Goal: Navigation & Orientation: Find specific page/section

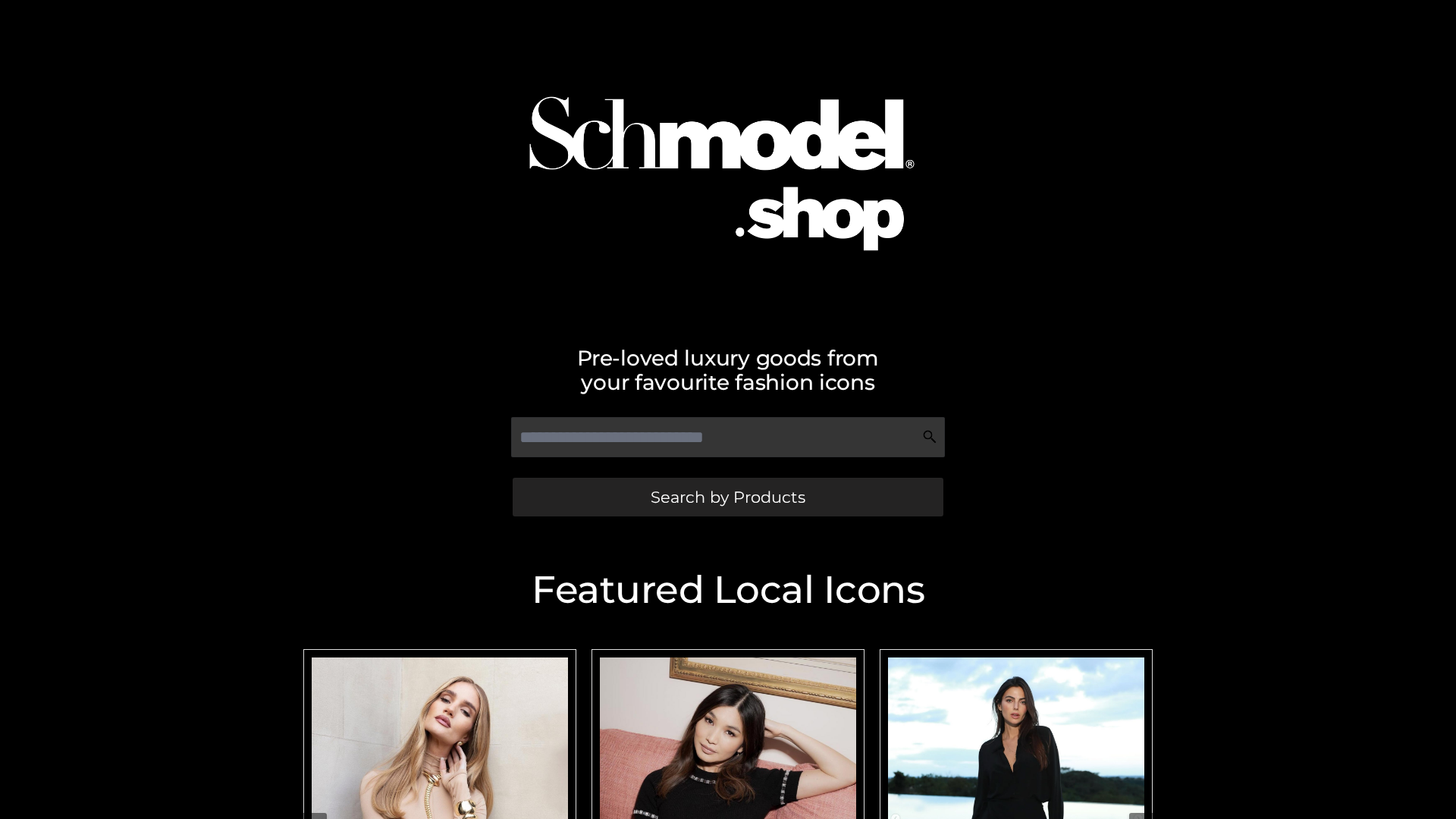
click at [728, 497] on span "Search by Products" at bounding box center [728, 497] width 155 height 16
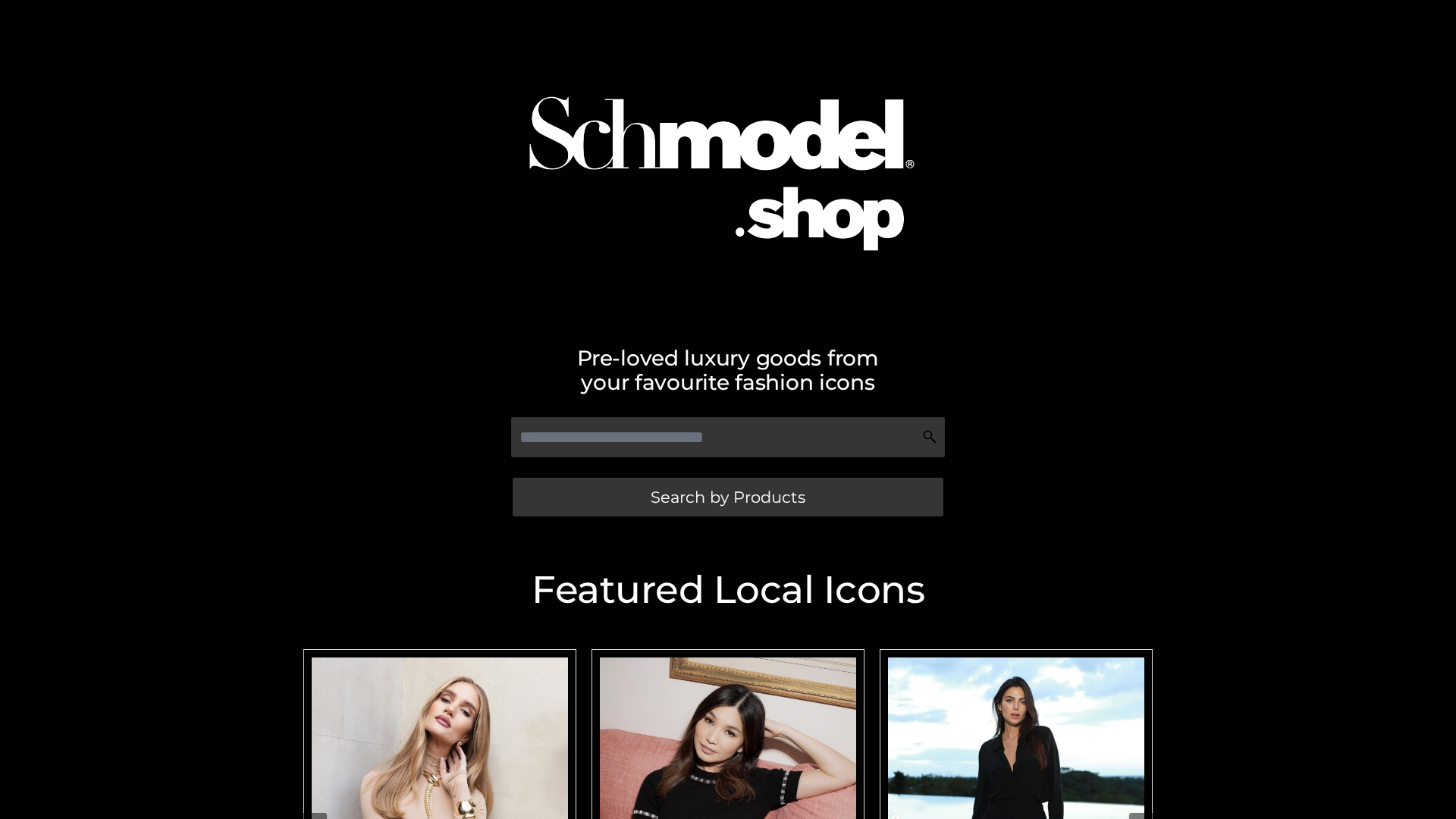
click at [728, 497] on span "Search by Products" at bounding box center [728, 497] width 155 height 16
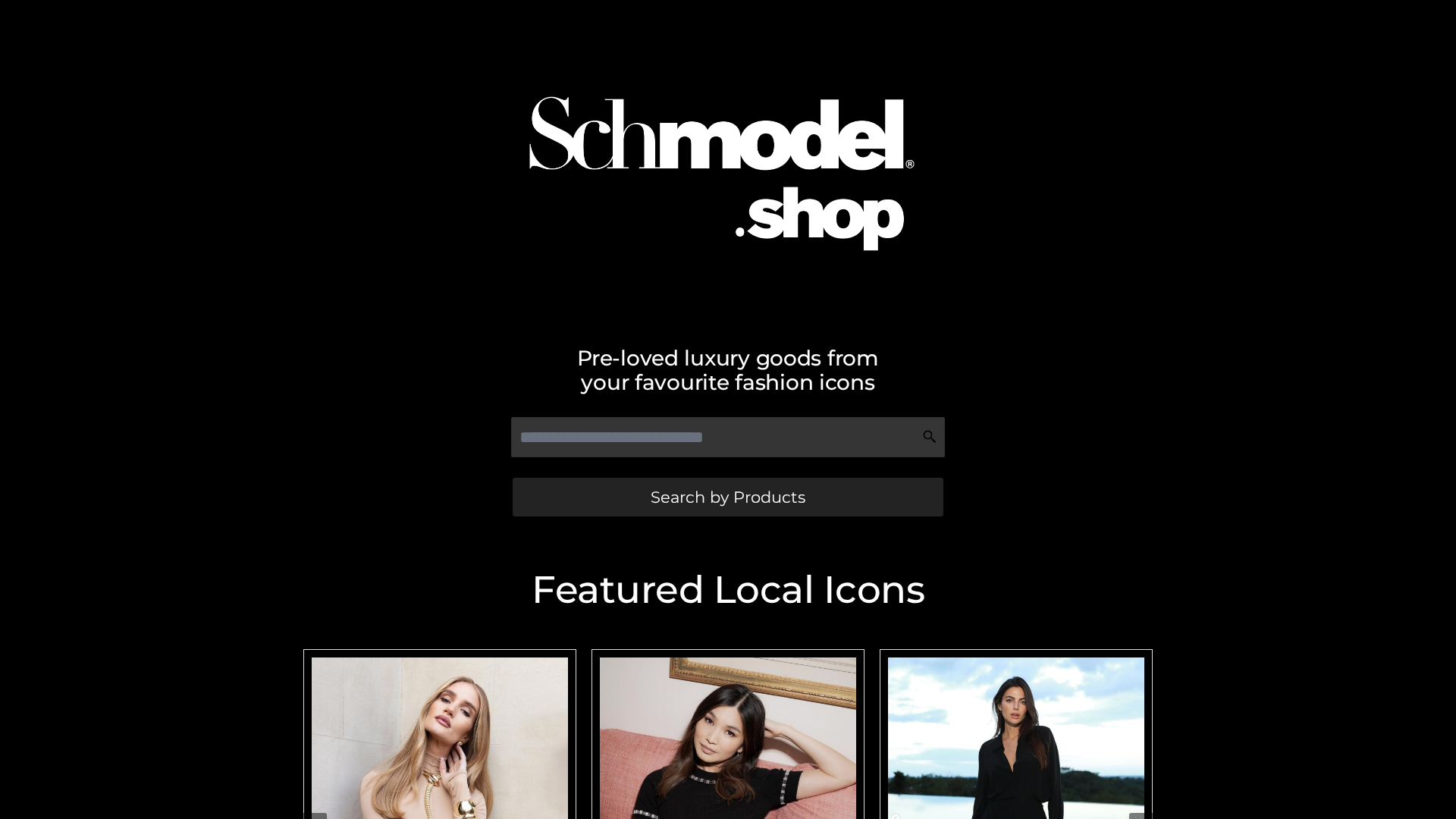
click at [728, 497] on span "Search by Products" at bounding box center [728, 497] width 155 height 16
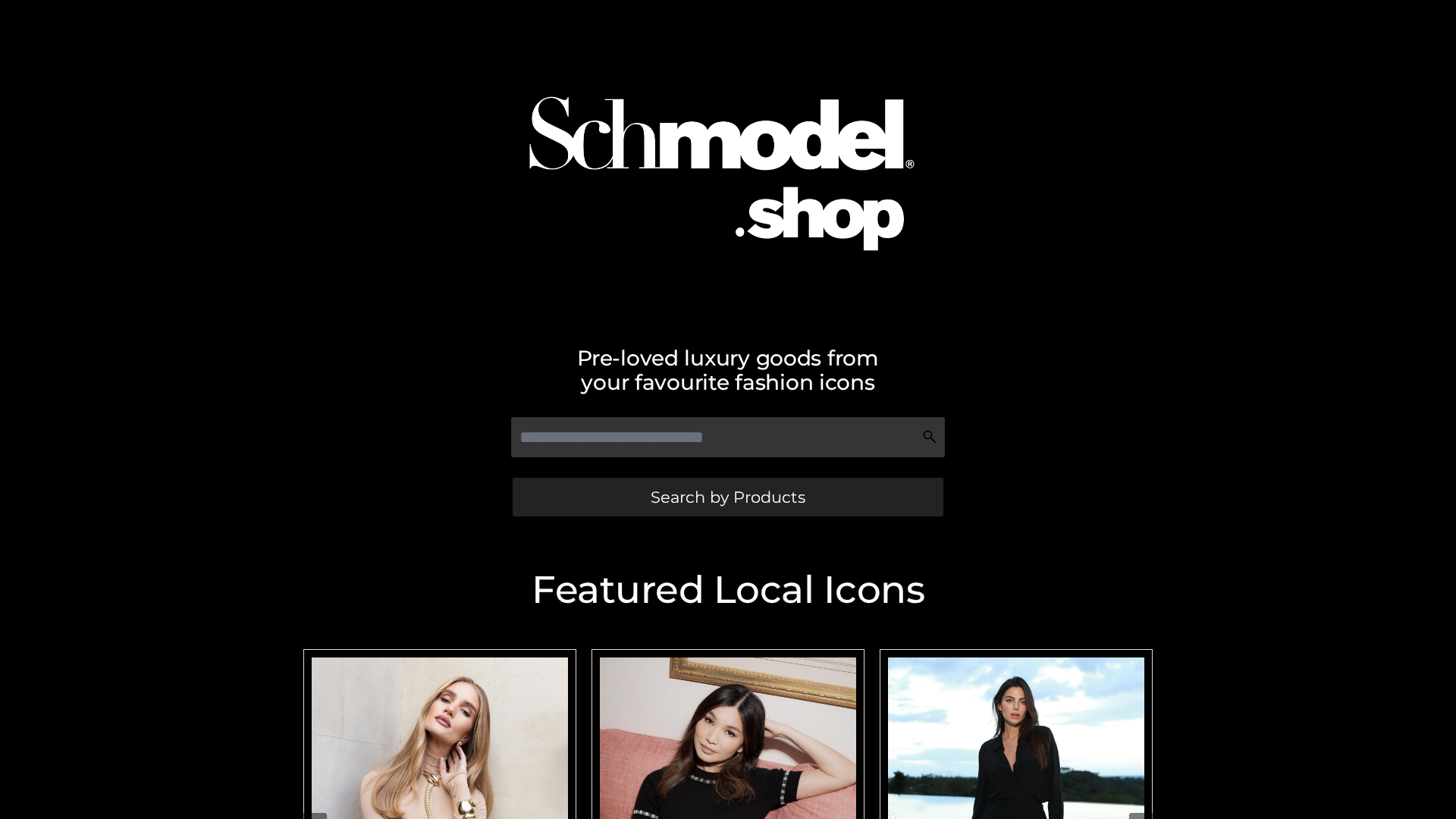
click at [728, 497] on span "Search by Products" at bounding box center [728, 497] width 155 height 16
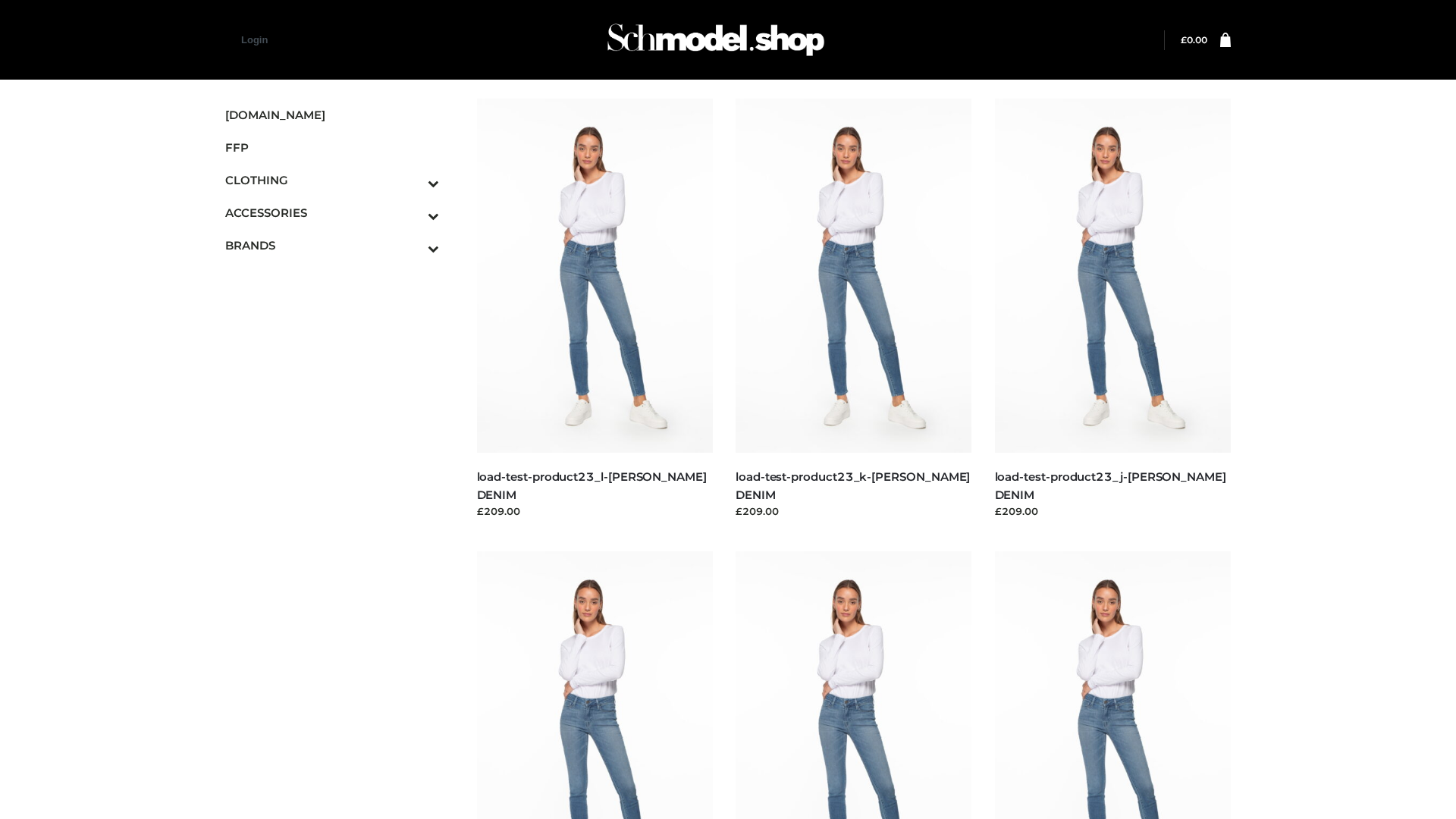
scroll to position [38, 0]
